Goal: Information Seeking & Learning: Learn about a topic

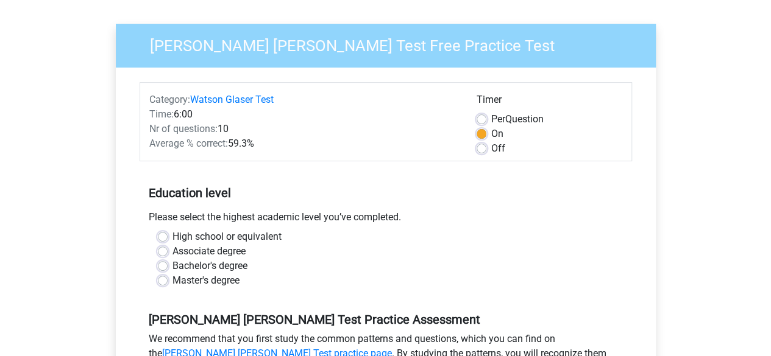
scroll to position [77, 0]
click at [491, 150] on label "Off" at bounding box center [498, 148] width 14 height 15
click at [479, 150] on input "Off" at bounding box center [481, 147] width 10 height 12
radio input "true"
click at [596, 163] on form "Category: Watson Glaser Test Time: 6:00 Nr of questions: 10 Average % correct: …" at bounding box center [385, 299] width 492 height 434
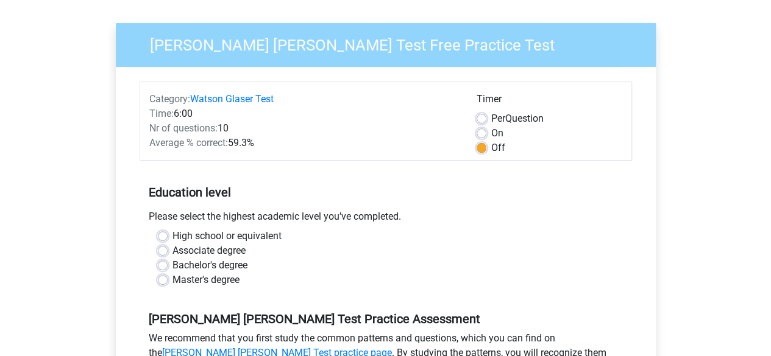
scroll to position [216, 0]
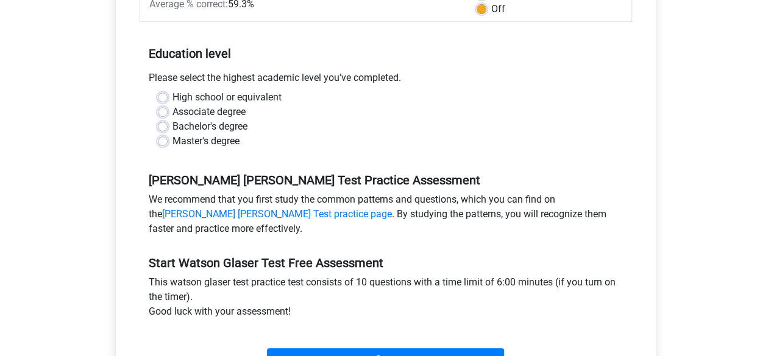
click at [172, 93] on label "High school or equivalent" at bounding box center [226, 97] width 109 height 15
click at [161, 93] on input "High school or equivalent" at bounding box center [163, 96] width 10 height 12
radio input "true"
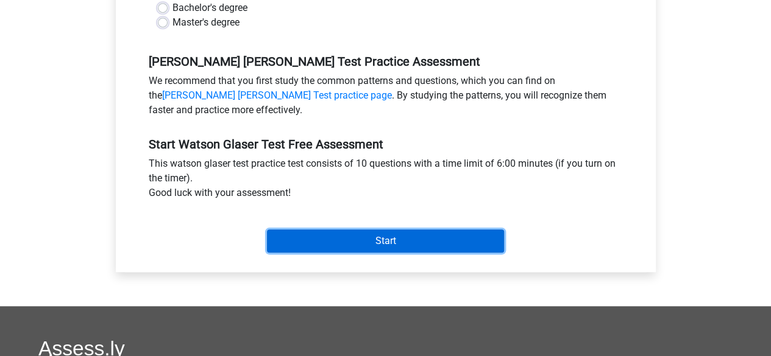
click at [301, 241] on input "Start" at bounding box center [385, 241] width 237 height 23
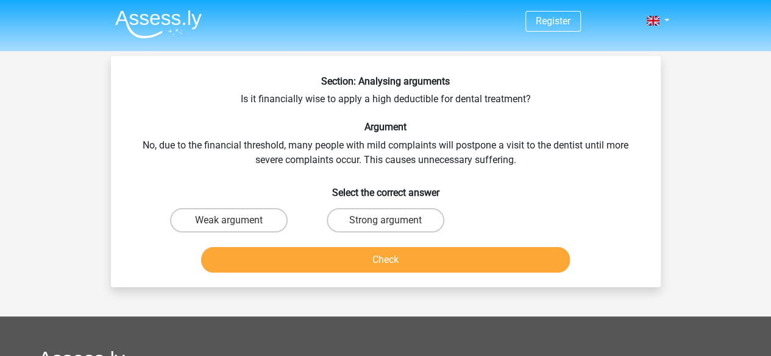
click at [361, 208] on div "Strong argument" at bounding box center [385, 220] width 157 height 34
drag, startPoint x: 369, startPoint y: 216, endPoint x: 377, endPoint y: 269, distance: 53.0
click at [377, 269] on div "Section: Analysing arguments Is it financially wise to apply a high deductible …" at bounding box center [386, 177] width 540 height 202
click at [395, 228] on label "Strong argument" at bounding box center [385, 220] width 118 height 24
click at [393, 228] on input "Strong argument" at bounding box center [389, 225] width 8 height 8
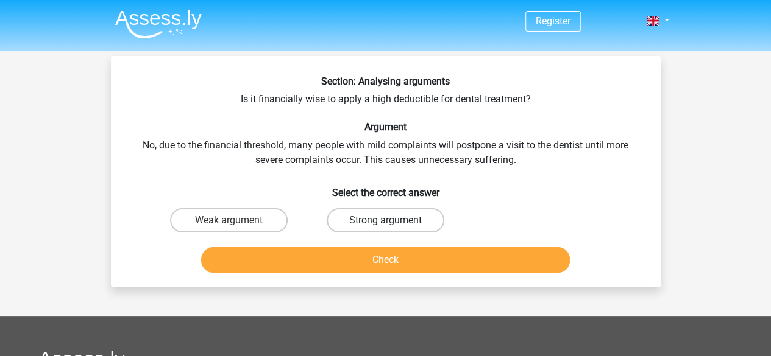
radio input "true"
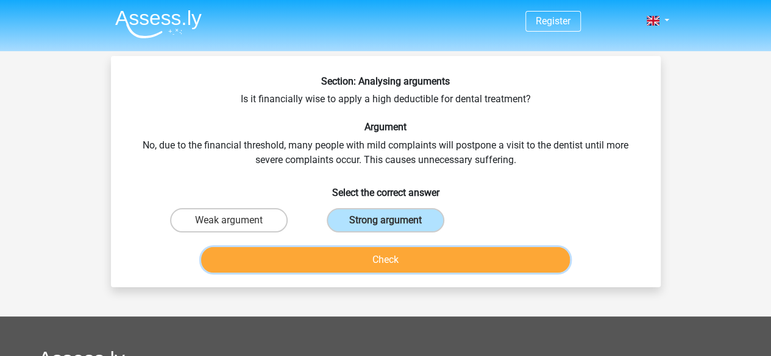
click at [383, 262] on button "Check" at bounding box center [385, 260] width 369 height 26
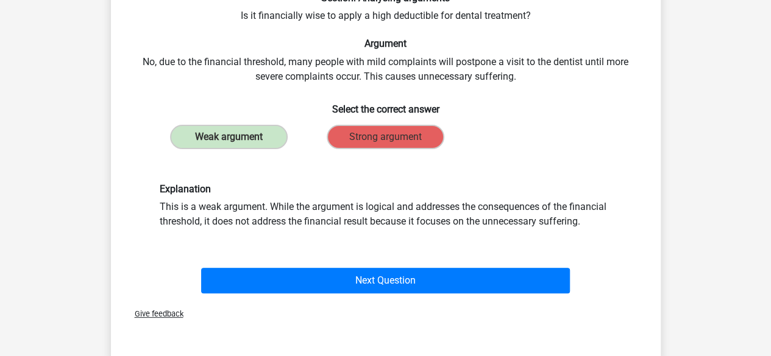
scroll to position [84, 0]
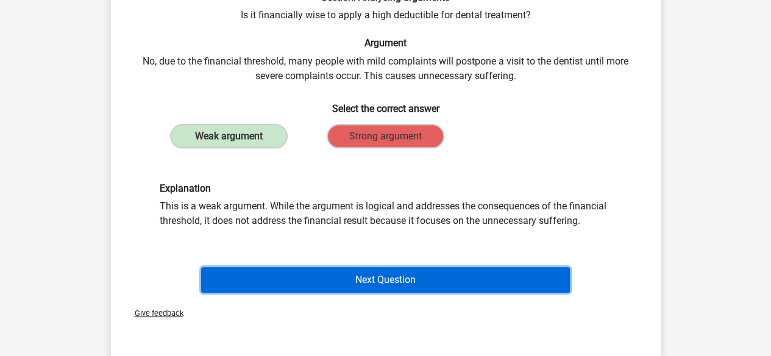
click at [375, 288] on button "Next Question" at bounding box center [385, 280] width 369 height 26
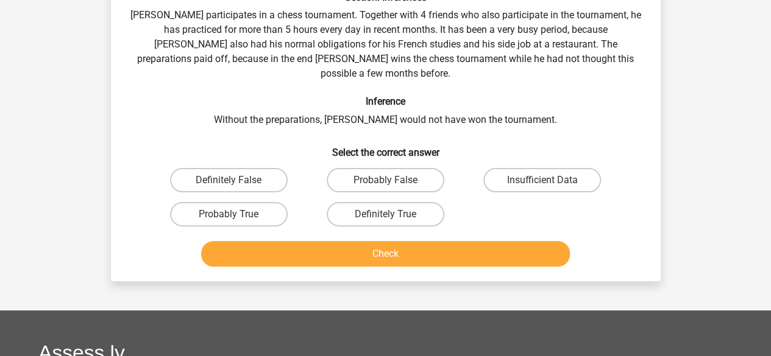
scroll to position [56, 0]
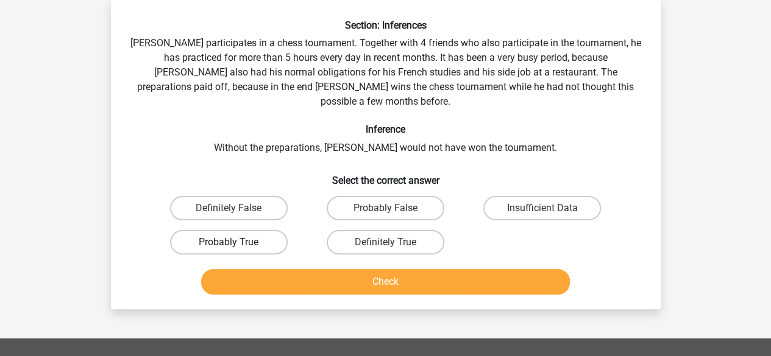
click at [236, 230] on label "Probably True" at bounding box center [229, 242] width 118 height 24
click at [236, 242] on input "Probably True" at bounding box center [232, 246] width 8 height 8
radio input "true"
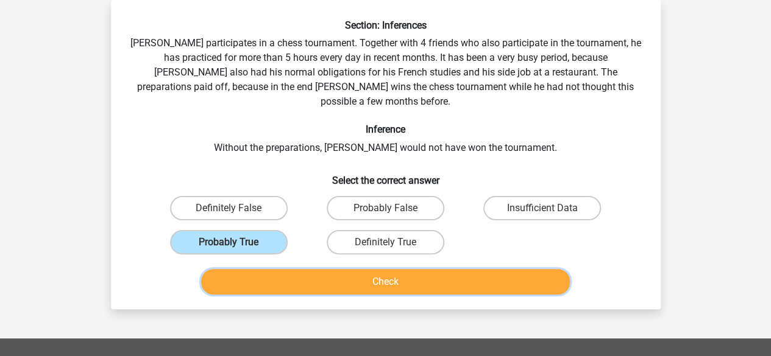
click at [277, 274] on button "Check" at bounding box center [385, 282] width 369 height 26
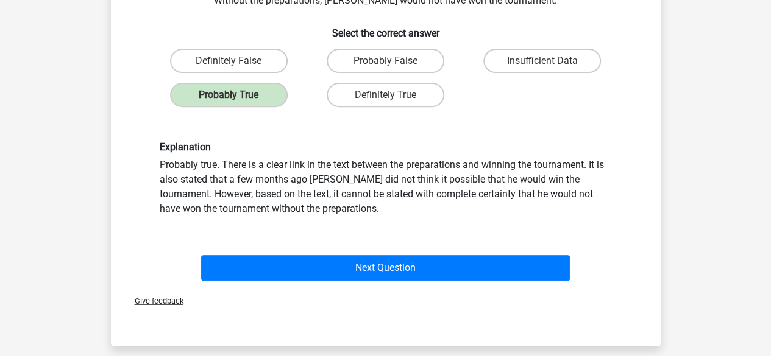
scroll to position [204, 0]
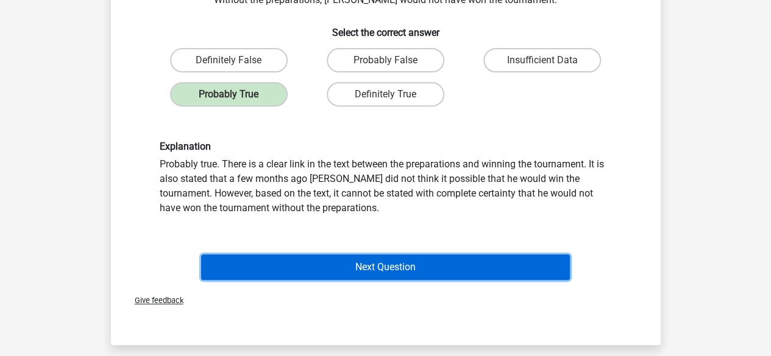
click at [303, 255] on button "Next Question" at bounding box center [385, 268] width 369 height 26
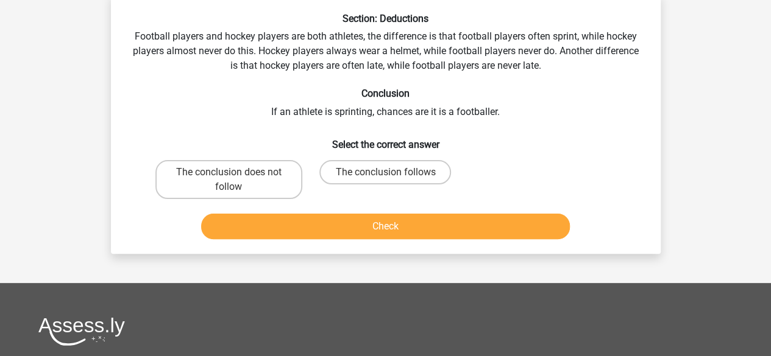
scroll to position [56, 0]
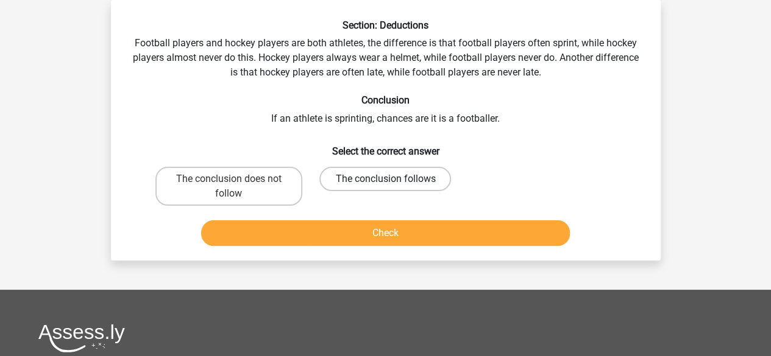
click at [347, 180] on label "The conclusion follows" at bounding box center [385, 179] width 132 height 24
click at [385, 180] on input "The conclusion follows" at bounding box center [389, 183] width 8 height 8
radio input "true"
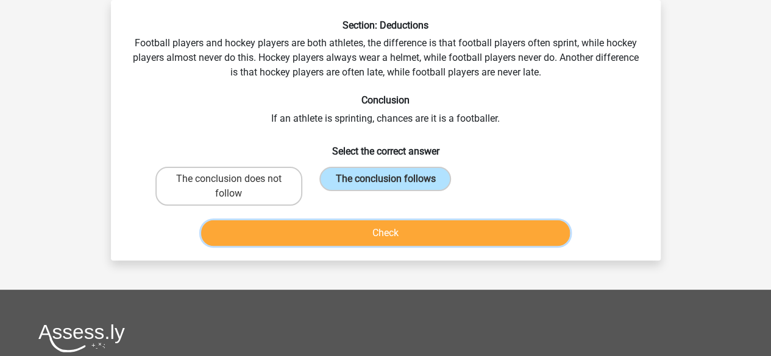
click at [370, 240] on button "Check" at bounding box center [385, 234] width 369 height 26
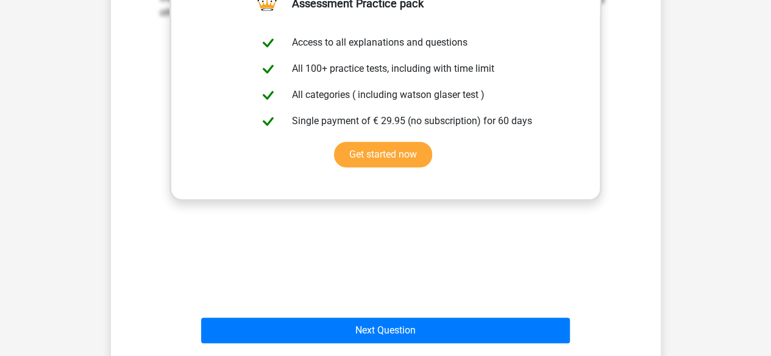
scroll to position [353, 0]
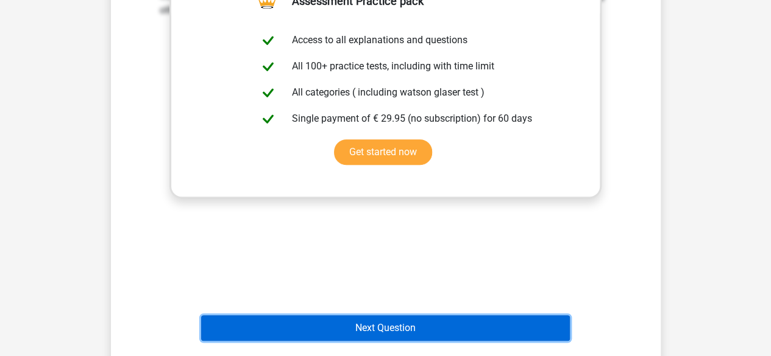
click at [256, 333] on button "Next Question" at bounding box center [385, 329] width 369 height 26
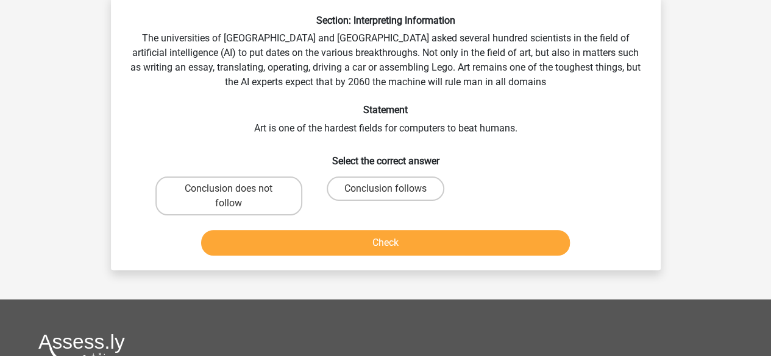
scroll to position [56, 0]
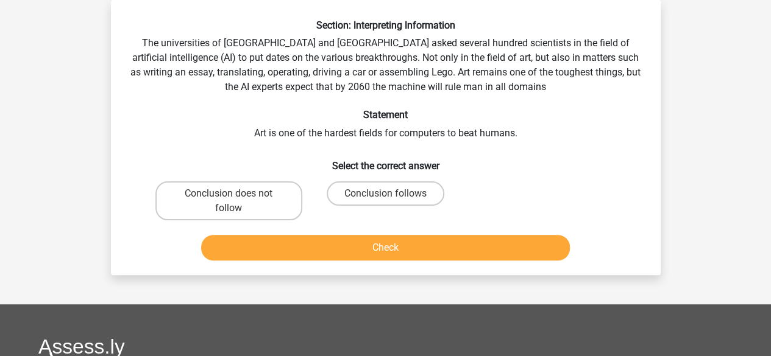
click at [406, 126] on div "Section: Interpreting Information The universities of Oxford and Yale asked sev…" at bounding box center [386, 142] width 540 height 246
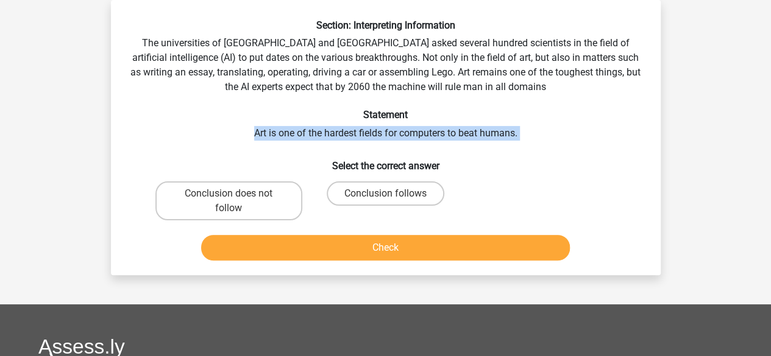
click at [406, 126] on div "Section: Interpreting Information The universities of Oxford and Yale asked sev…" at bounding box center [386, 142] width 540 height 246
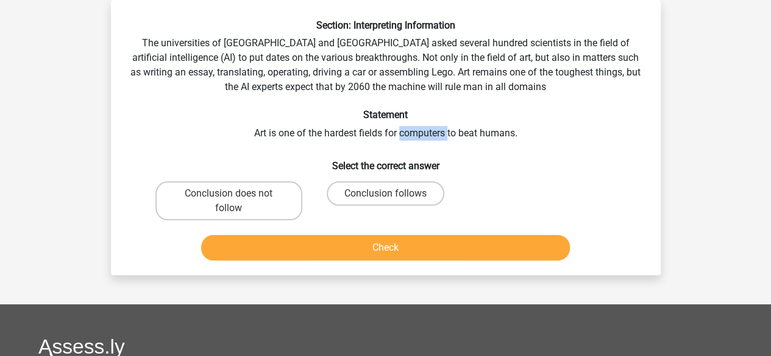
click at [406, 126] on div "Section: Interpreting Information The universities of Oxford and Yale asked sev…" at bounding box center [386, 142] width 540 height 246
click at [251, 210] on label "Conclusion does not follow" at bounding box center [228, 201] width 147 height 39
click at [236, 202] on input "Conclusion does not follow" at bounding box center [232, 198] width 8 height 8
radio input "true"
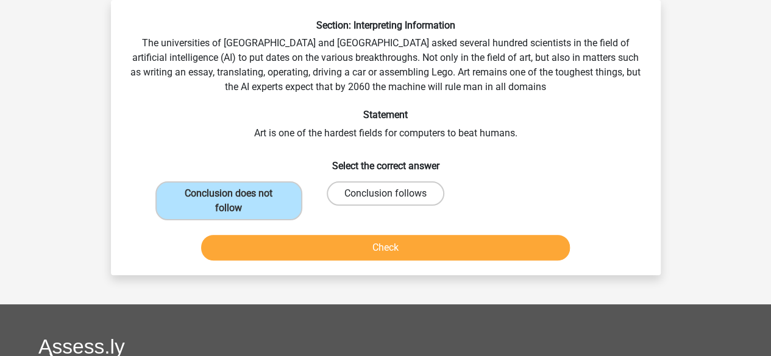
click at [374, 192] on label "Conclusion follows" at bounding box center [385, 194] width 118 height 24
click at [385, 194] on input "Conclusion follows" at bounding box center [389, 198] width 8 height 8
radio input "true"
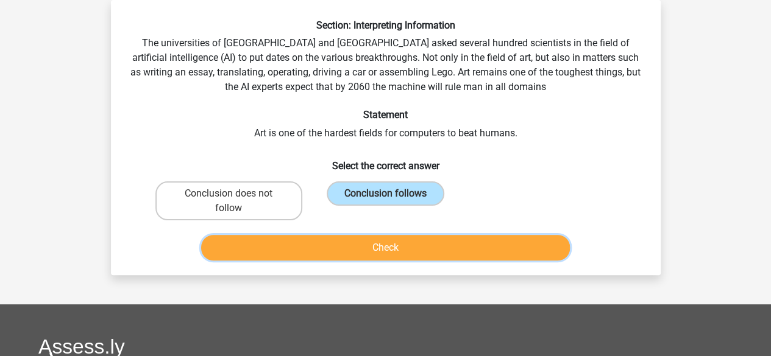
click at [376, 239] on button "Check" at bounding box center [385, 248] width 369 height 26
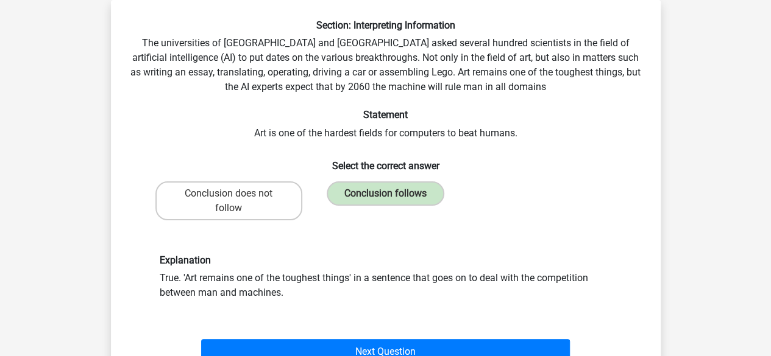
scroll to position [205, 0]
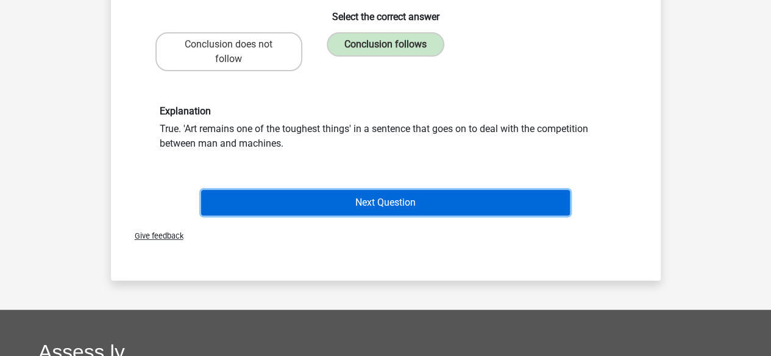
click at [391, 208] on button "Next Question" at bounding box center [385, 203] width 369 height 26
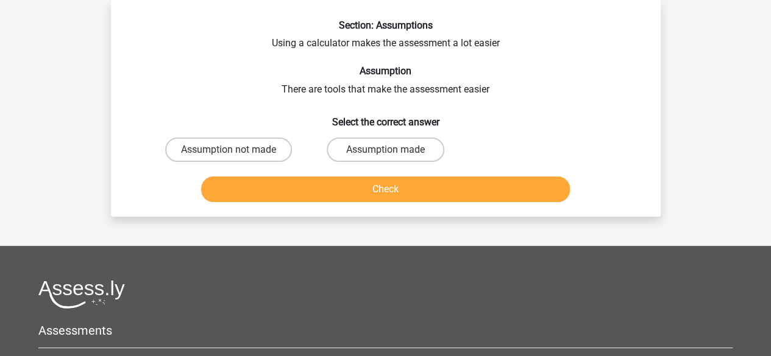
scroll to position [0, 0]
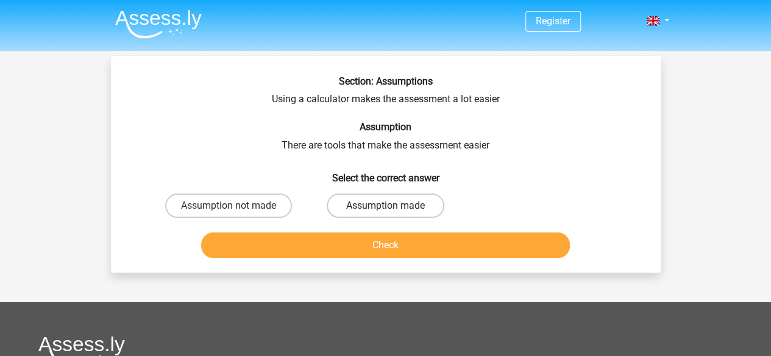
click at [375, 210] on label "Assumption made" at bounding box center [385, 206] width 118 height 24
click at [385, 210] on input "Assumption made" at bounding box center [389, 210] width 8 height 8
radio input "true"
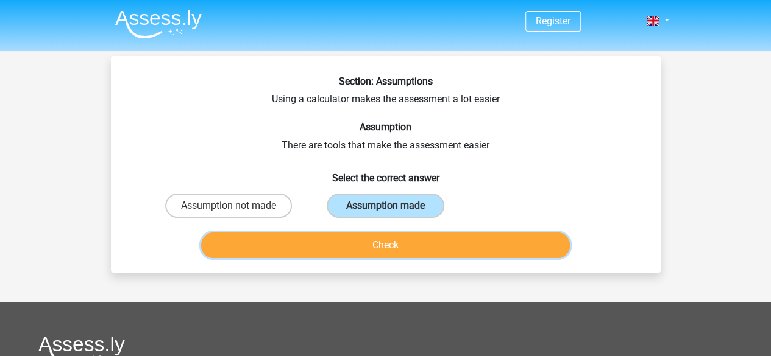
click at [418, 238] on button "Check" at bounding box center [385, 246] width 369 height 26
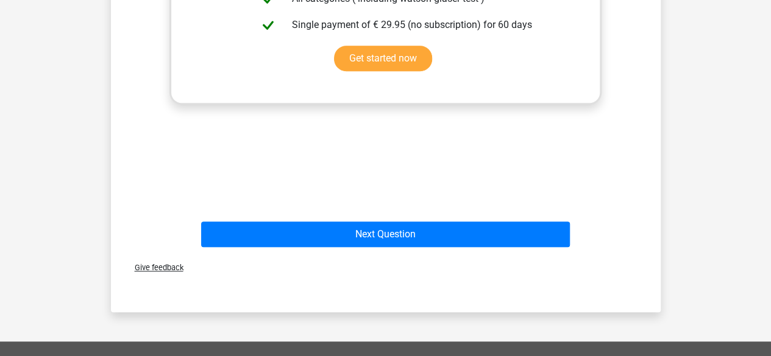
scroll to position [404, 0]
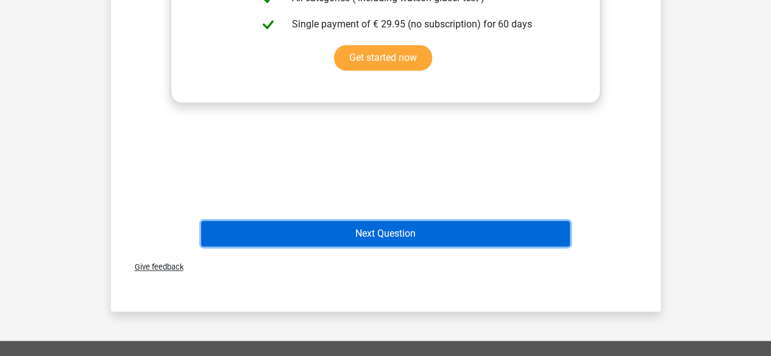
click at [372, 243] on button "Next Question" at bounding box center [385, 234] width 369 height 26
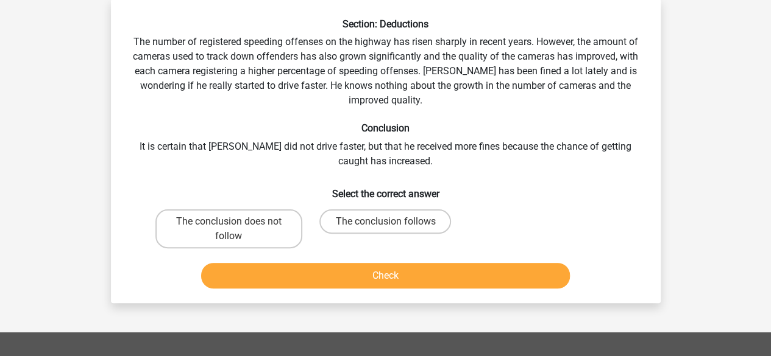
scroll to position [56, 0]
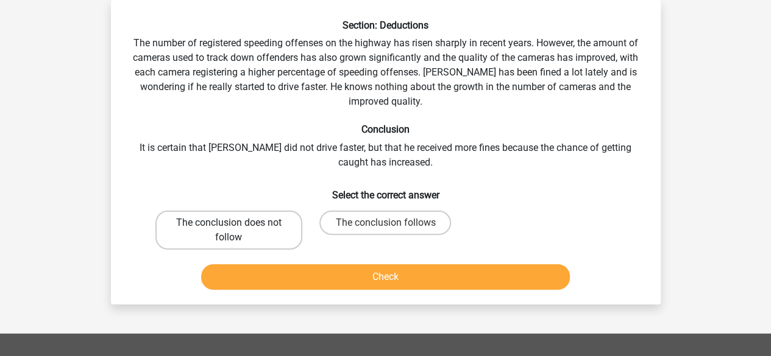
click at [270, 225] on label "The conclusion does not follow" at bounding box center [228, 230] width 147 height 39
click at [236, 225] on input "The conclusion does not follow" at bounding box center [232, 227] width 8 height 8
radio input "true"
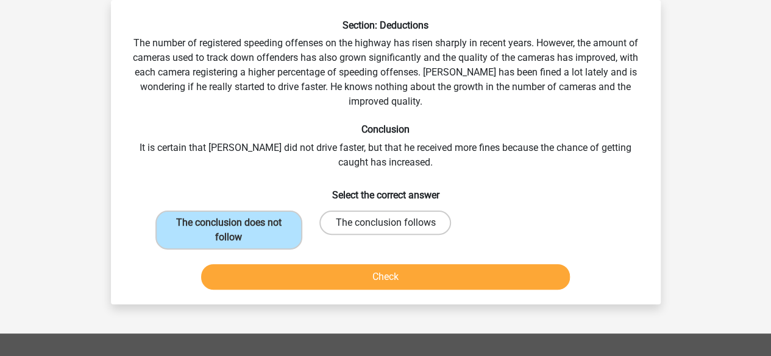
click at [355, 221] on label "The conclusion follows" at bounding box center [385, 223] width 132 height 24
click at [385, 223] on input "The conclusion follows" at bounding box center [389, 227] width 8 height 8
radio input "true"
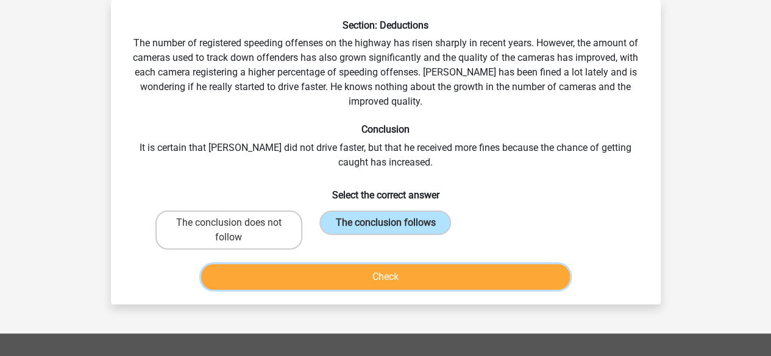
click at [365, 278] on button "Check" at bounding box center [385, 277] width 369 height 26
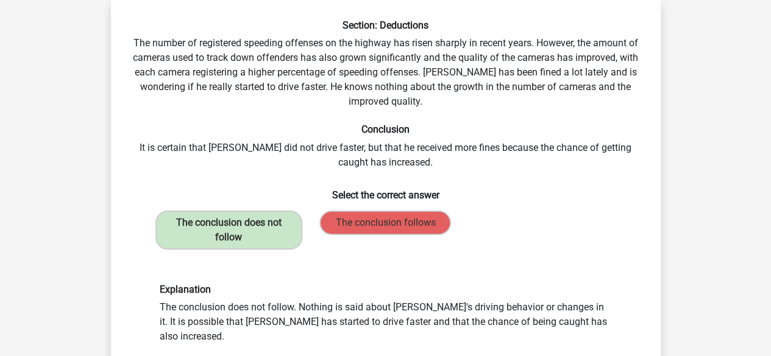
scroll to position [241, 0]
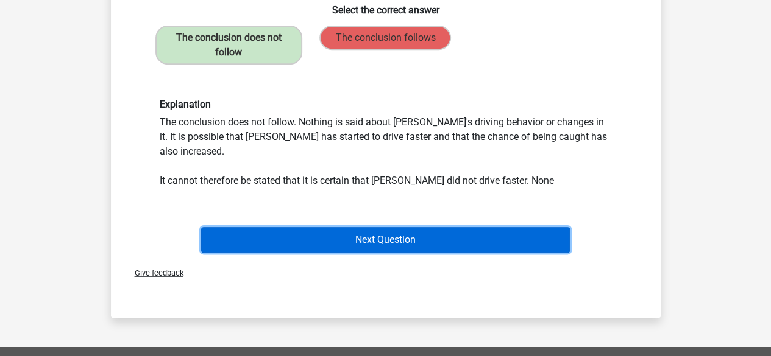
click at [346, 227] on button "Next Question" at bounding box center [385, 240] width 369 height 26
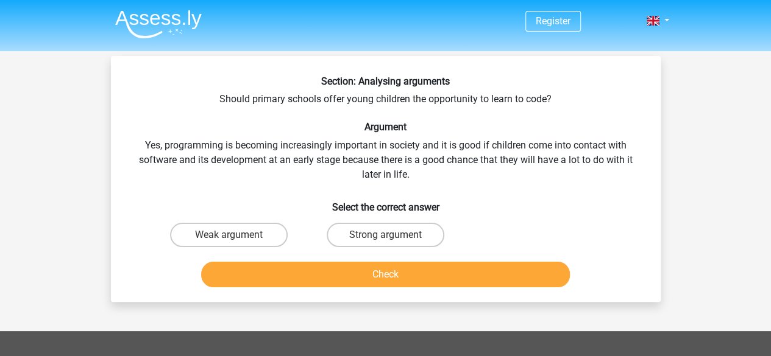
scroll to position [1, 0]
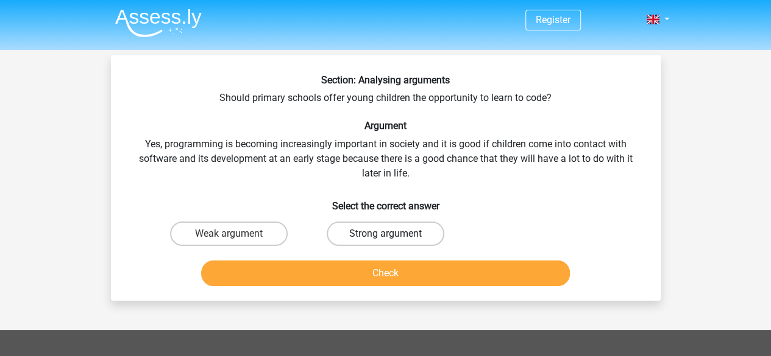
click at [395, 233] on label "Strong argument" at bounding box center [385, 234] width 118 height 24
click at [393, 234] on input "Strong argument" at bounding box center [389, 238] width 8 height 8
radio input "true"
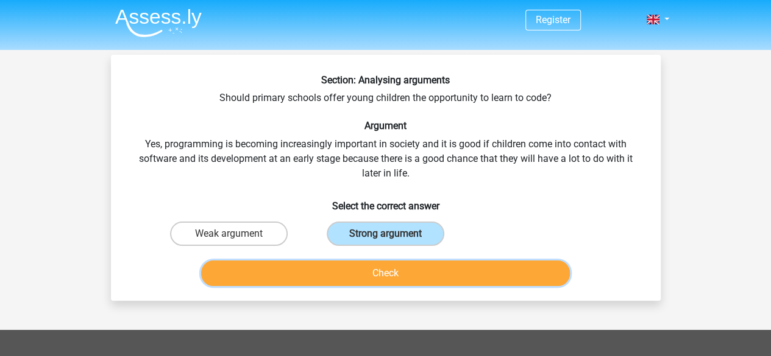
click at [365, 267] on button "Check" at bounding box center [385, 274] width 369 height 26
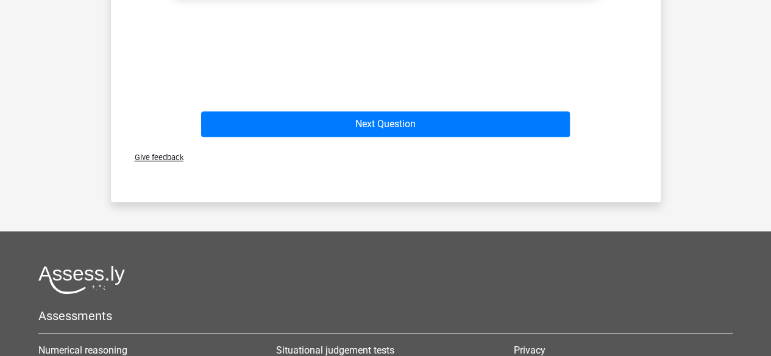
scroll to position [544, 0]
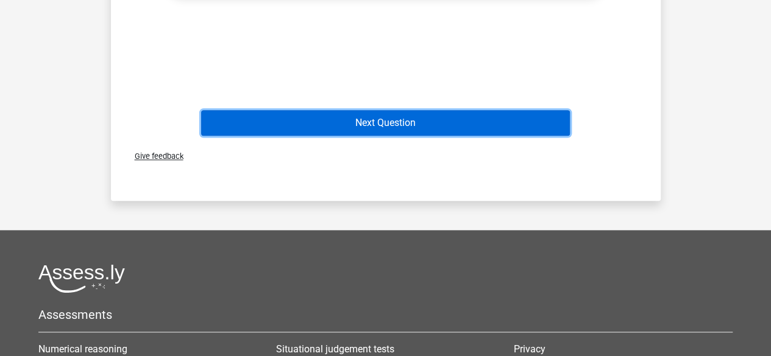
click at [388, 115] on button "Next Question" at bounding box center [385, 123] width 369 height 26
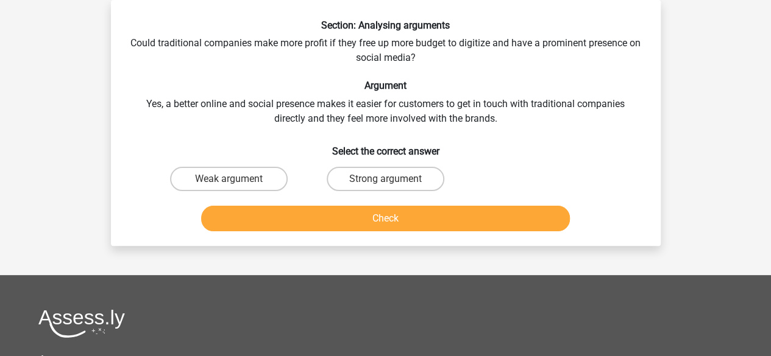
scroll to position [0, 0]
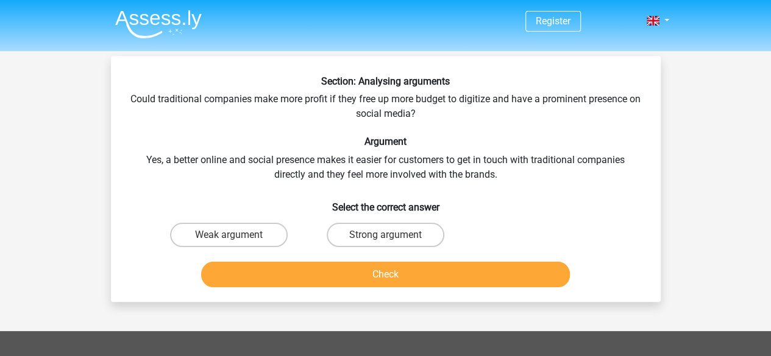
click at [387, 236] on input "Strong argument" at bounding box center [389, 239] width 8 height 8
radio input "true"
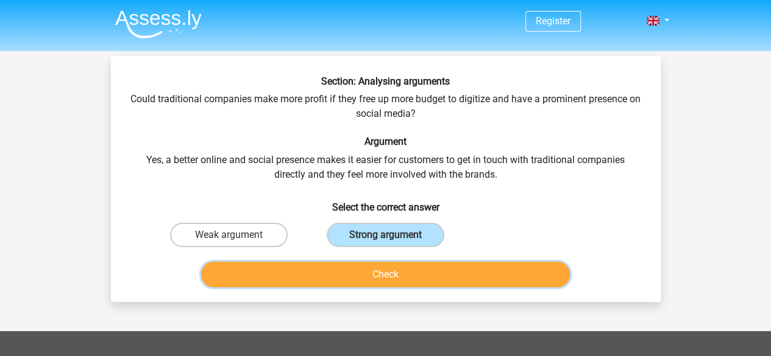
click at [376, 263] on button "Check" at bounding box center [385, 275] width 369 height 26
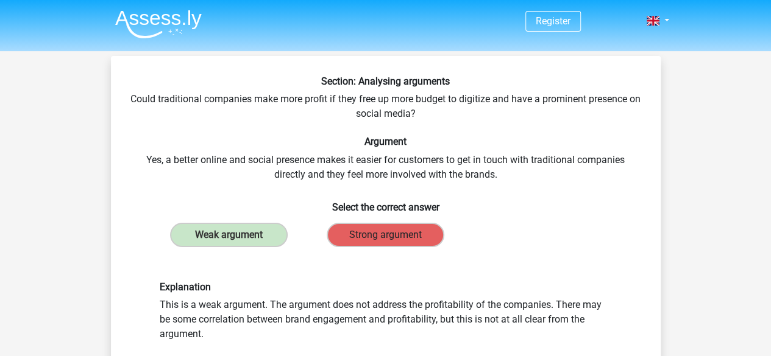
scroll to position [99, 0]
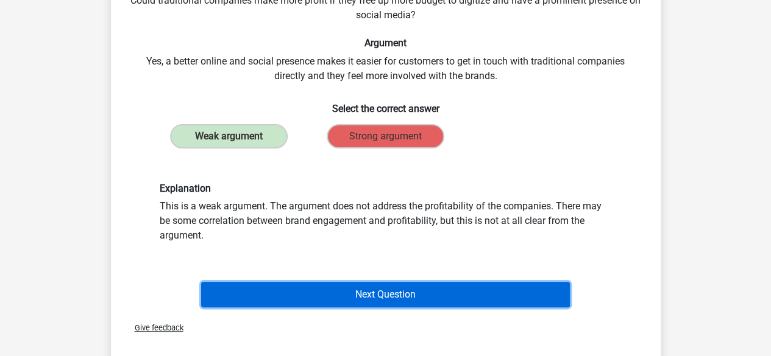
click at [369, 291] on button "Next Question" at bounding box center [385, 295] width 369 height 26
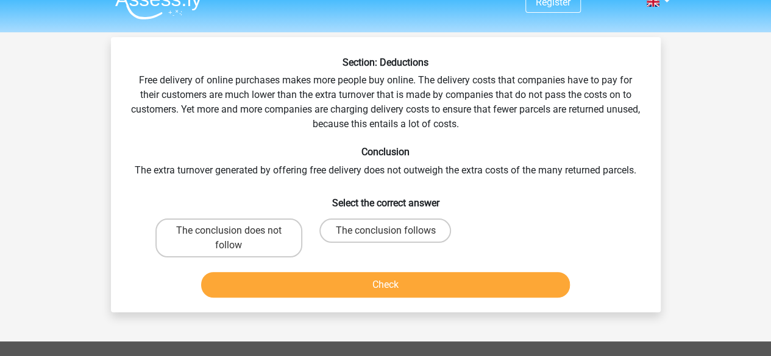
scroll to position [17, 0]
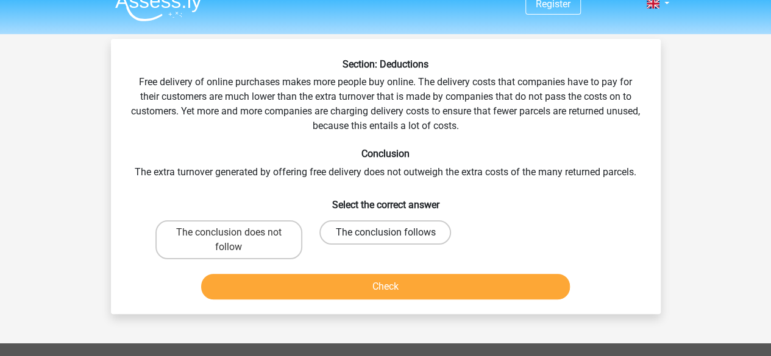
click at [411, 244] on label "The conclusion follows" at bounding box center [385, 233] width 132 height 24
click at [393, 241] on input "The conclusion follows" at bounding box center [389, 237] width 8 height 8
radio input "true"
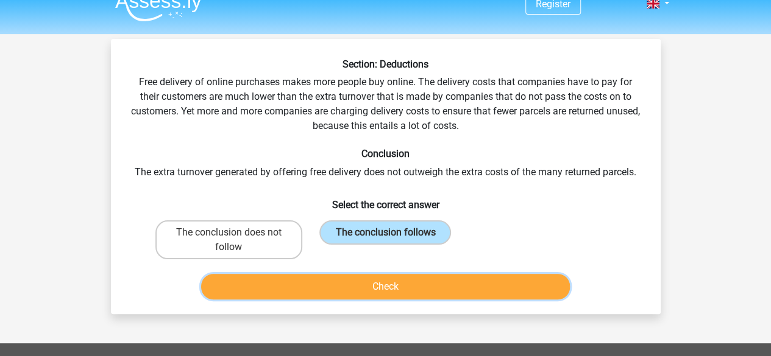
click at [412, 291] on button "Check" at bounding box center [385, 287] width 369 height 26
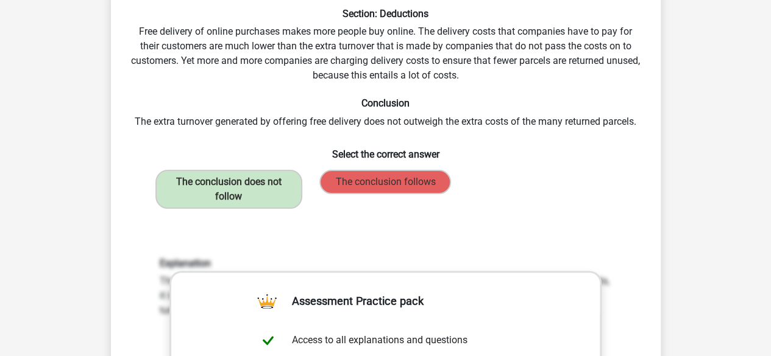
scroll to position [67, 0]
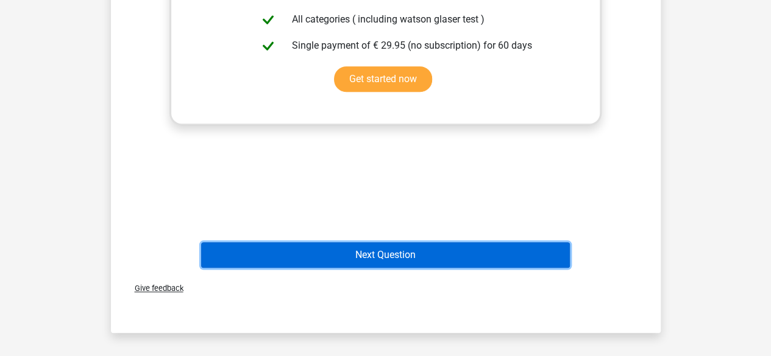
click at [381, 245] on button "Next Question" at bounding box center [385, 255] width 369 height 26
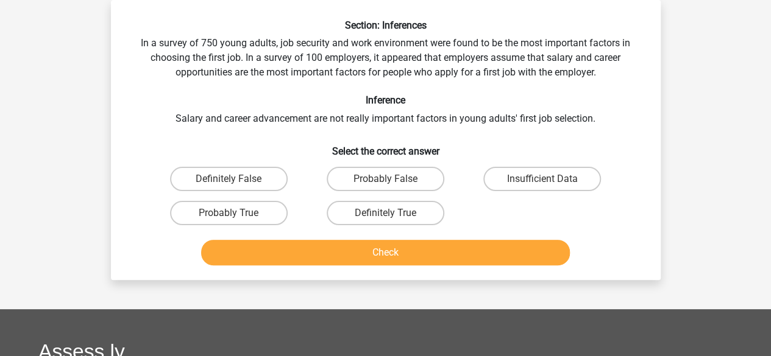
scroll to position [56, 0]
click at [531, 172] on label "Insufficient Data" at bounding box center [542, 179] width 118 height 24
click at [542, 179] on input "Insufficient Data" at bounding box center [546, 183] width 8 height 8
radio input "true"
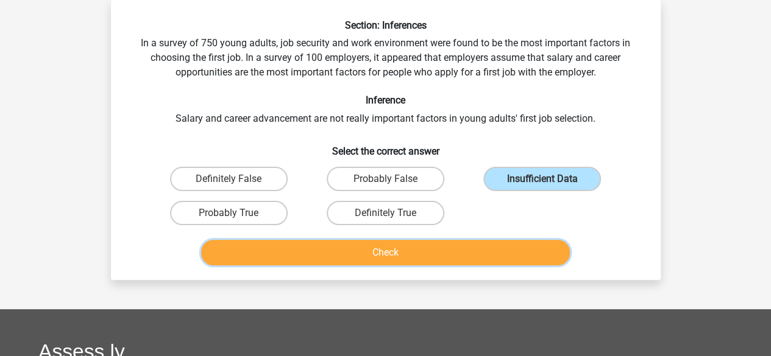
click at [470, 254] on button "Check" at bounding box center [385, 253] width 369 height 26
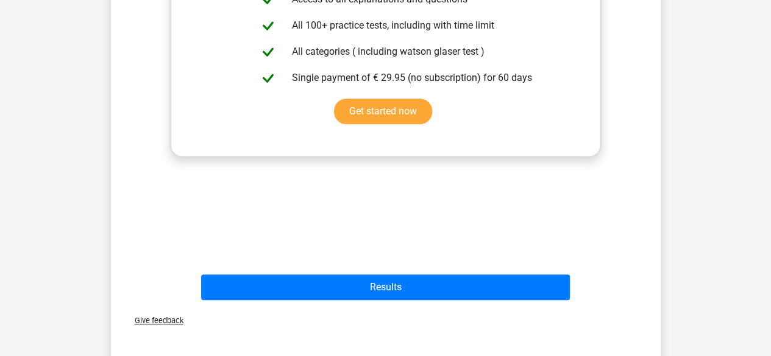
scroll to position [512, 0]
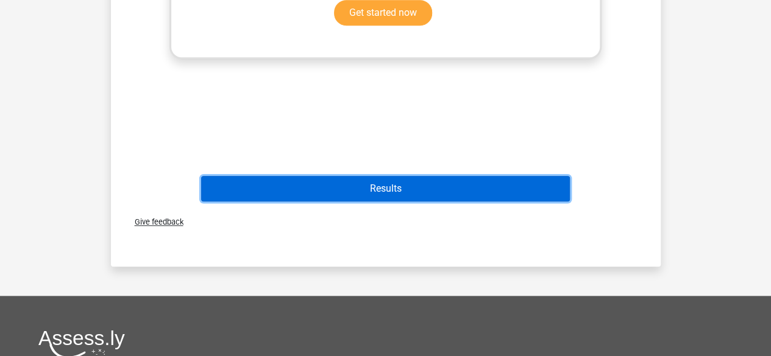
click at [496, 194] on button "Results" at bounding box center [385, 189] width 369 height 26
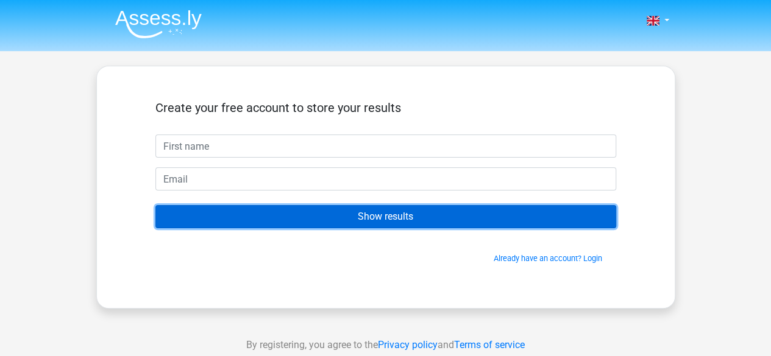
click at [476, 211] on input "Show results" at bounding box center [385, 216] width 461 height 23
